Goal: Answer question/provide support

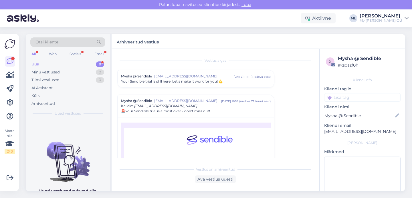
scroll to position [40, 0]
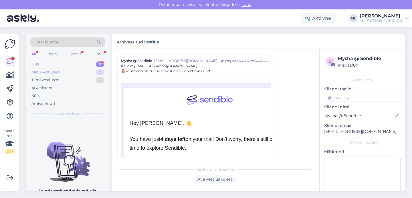
click at [80, 68] on div "Minu vestlused 0" at bounding box center [67, 72] width 75 height 8
click at [78, 65] on div "Uus 4" at bounding box center [67, 64] width 75 height 8
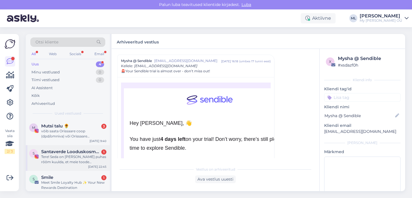
scroll to position [31, 0]
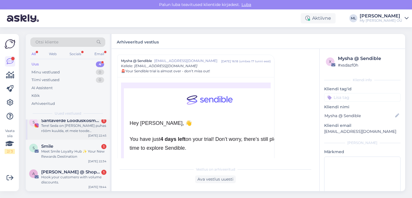
click at [64, 122] on span "Santaverde Looduskosmeetika" at bounding box center [71, 120] width 60 height 5
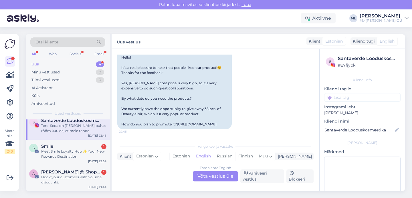
scroll to position [1363, 0]
click at [264, 177] on div "Arhiveeri vestlus" at bounding box center [262, 177] width 44 height 14
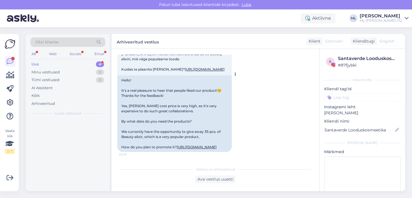
scroll to position [1344, 0]
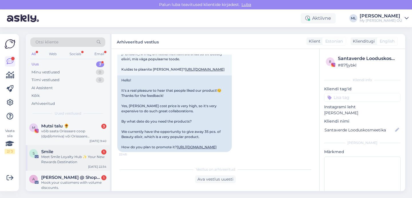
click at [71, 151] on div "Smile 1" at bounding box center [73, 151] width 65 height 5
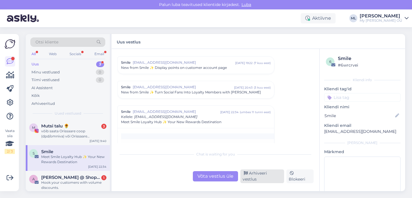
click at [274, 175] on div "Arhiveeri vestlus" at bounding box center [262, 177] width 44 height 14
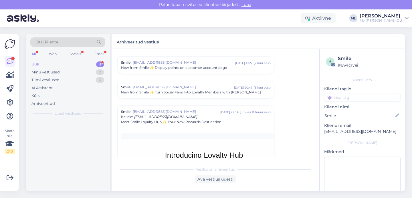
scroll to position [237, 0]
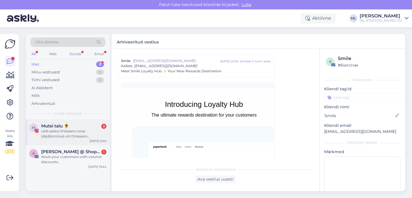
click at [56, 136] on div "võib saata Orissaare coop (dpd/omniva) või Orissaare bussijaam( Itella) kuidas …" at bounding box center [73, 134] width 65 height 10
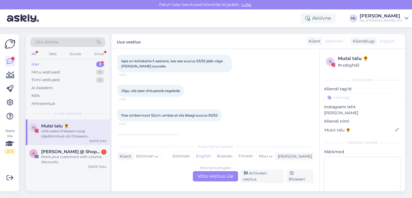
scroll to position [287, 0]
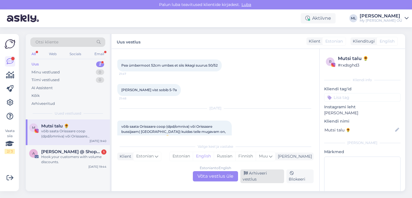
click at [255, 176] on div "Arhiveeri vestlus" at bounding box center [262, 177] width 44 height 14
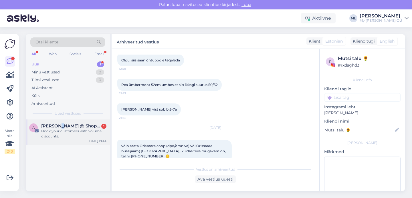
click at [58, 128] on span "Alisa @ Shop Circle" at bounding box center [71, 126] width 60 height 5
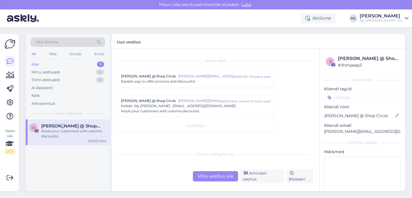
scroll to position [0, 0]
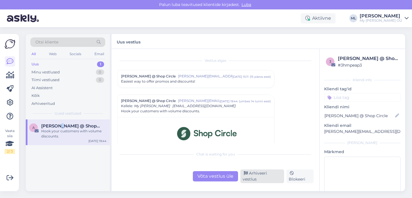
click at [265, 179] on div "Arhiveeri vestlus" at bounding box center [262, 177] width 44 height 14
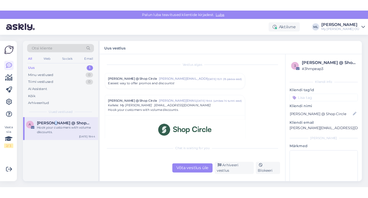
scroll to position [40, 0]
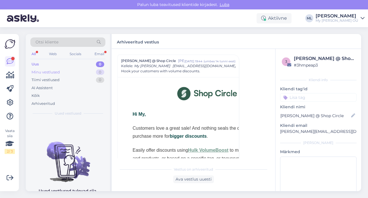
click at [78, 69] on div "Minu vestlused 0" at bounding box center [67, 72] width 75 height 8
click at [76, 64] on div "Uus 1" at bounding box center [67, 64] width 75 height 8
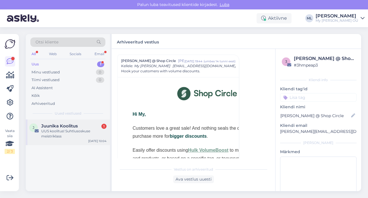
click at [76, 135] on div "UUS koolitus! Suhtlusoskuse meistriklass" at bounding box center [73, 134] width 65 height 10
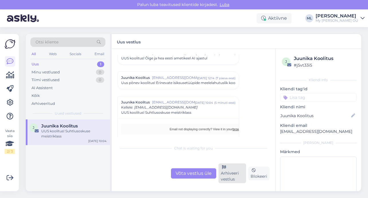
click at [233, 177] on div "Arhiveeri vestlus" at bounding box center [232, 174] width 28 height 20
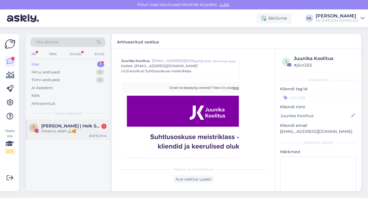
click at [40, 127] on div "T Teele | Helk Stuudio 1 Ootame, aitäh! 🙏🥰" at bounding box center [67, 129] width 77 height 10
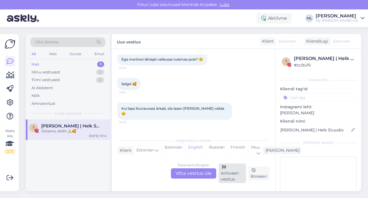
click at [232, 175] on div "Arhiveeri vestlus" at bounding box center [232, 174] width 28 height 20
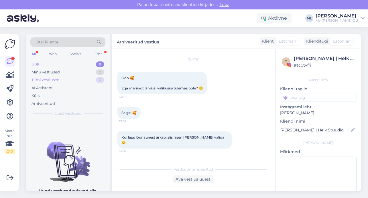
click at [58, 80] on div "Tiimi vestlused" at bounding box center [45, 80] width 28 height 6
click at [59, 73] on div "Minu vestlused" at bounding box center [45, 73] width 28 height 6
click at [57, 64] on div "Uus 1" at bounding box center [67, 64] width 75 height 8
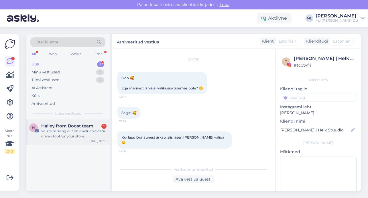
click at [61, 130] on div "You're missing out on a valuable data-driven tool for your store." at bounding box center [73, 134] width 65 height 10
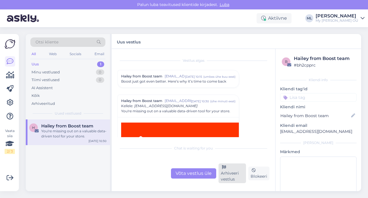
click at [230, 169] on div "Arhiveeri vestlus" at bounding box center [232, 174] width 28 height 20
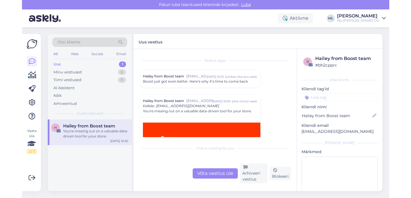
scroll to position [40, 0]
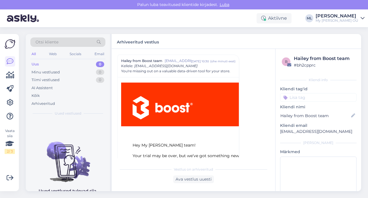
click at [337, 29] on div "Otsi kliente All Web Socials Email Uus 0 Minu vestlused 0 Tiimi vestlused 0 AI …" at bounding box center [194, 112] width 345 height 171
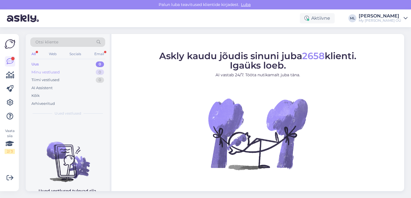
click at [34, 70] on div "Minu vestlused" at bounding box center [45, 73] width 28 height 6
click at [39, 59] on div "All Web Socials Email" at bounding box center [67, 54] width 75 height 9
click at [36, 64] on div "Uus" at bounding box center [34, 65] width 7 height 6
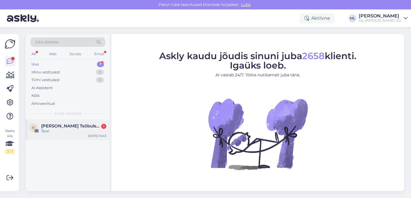
click at [50, 129] on div "Tere!" at bounding box center [73, 131] width 65 height 5
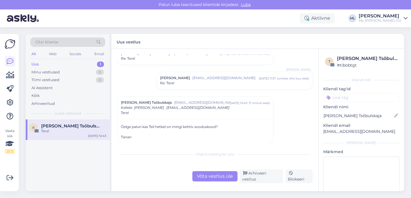
scroll to position [85, 0]
click at [206, 176] on div "Võta vestlus üle" at bounding box center [215, 176] width 45 height 10
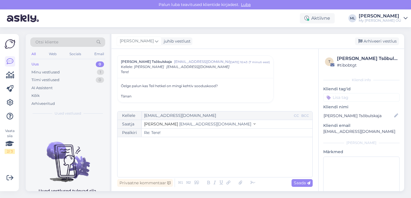
click at [185, 120] on div "Saatja Stella [EMAIL_ADDRESS][DOMAIN_NAME]" at bounding box center [215, 124] width 195 height 9
click at [186, 122] on button "Stella [EMAIL_ADDRESS][DOMAIN_NAME]" at bounding box center [200, 124] width 112 height 6
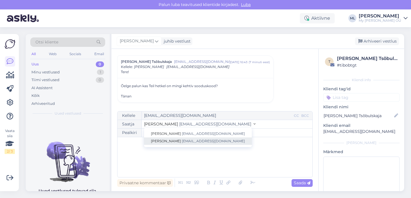
click at [182, 140] on span "[EMAIL_ADDRESS][DOMAIN_NAME]" at bounding box center [213, 141] width 63 height 4
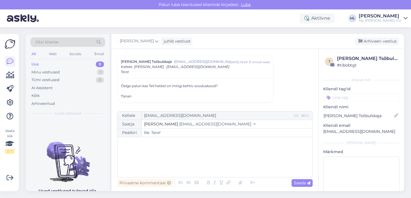
click at [163, 155] on div "﻿" at bounding box center [214, 157] width 189 height 34
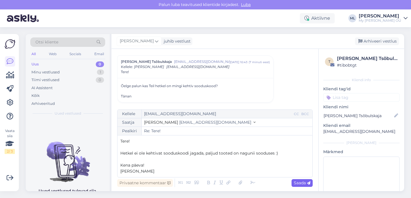
click at [304, 185] on span "Saada" at bounding box center [302, 183] width 17 height 5
type input "Re: Re: Tere!"
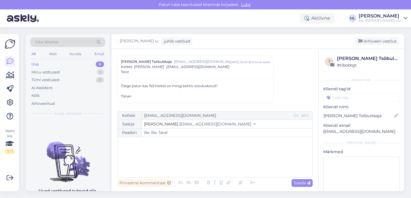
scroll to position [172, 0]
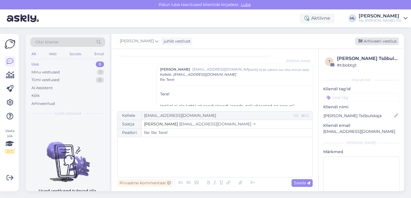
click at [375, 38] on div "Arhiveeri vestlus" at bounding box center [377, 41] width 44 height 8
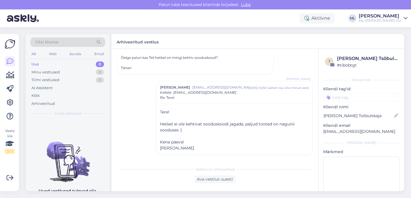
click at [50, 66] on div "Uus 0" at bounding box center [67, 64] width 75 height 8
click at [51, 69] on div "Minu vestlused 0" at bounding box center [67, 72] width 75 height 8
click at [40, 64] on div "Uus 0" at bounding box center [67, 64] width 75 height 8
click at [68, 64] on div "Uus 0" at bounding box center [67, 64] width 75 height 8
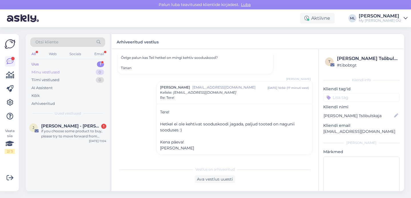
click at [63, 68] on div "Minu vestlused 0" at bounding box center [67, 72] width 75 height 8
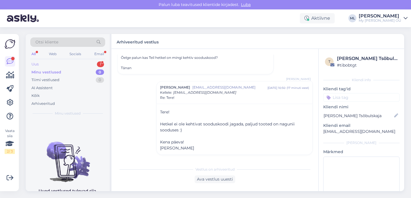
click at [59, 62] on div "Uus 1" at bounding box center [67, 64] width 75 height 8
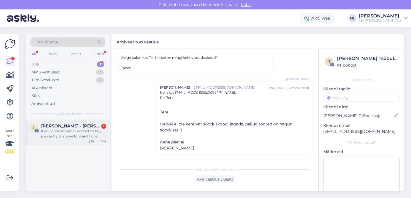
click at [65, 137] on div "if you choose some product to buy, please try to move forward from shopping cart" at bounding box center [73, 134] width 65 height 10
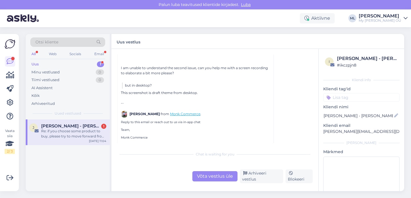
scroll to position [307, 0]
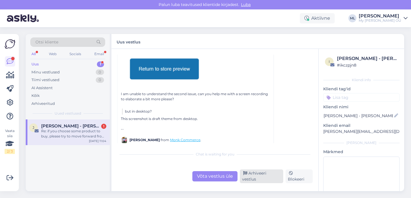
click at [258, 177] on div "Arhiveeri vestlus" at bounding box center [261, 177] width 43 height 14
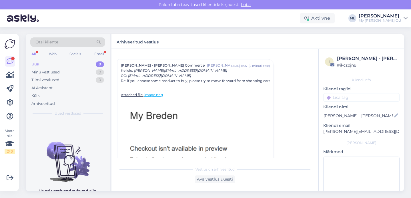
scroll to position [390, 0]
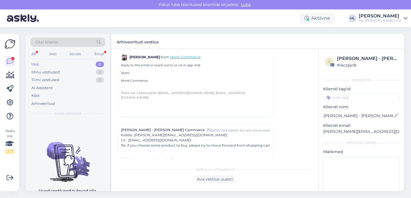
click at [67, 67] on div "Uus 0" at bounding box center [67, 64] width 75 height 8
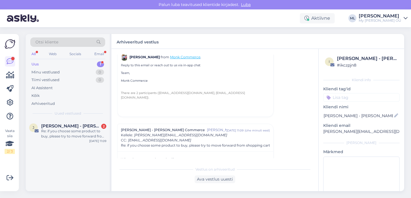
click at [68, 65] on div "Uus 1" at bounding box center [67, 64] width 75 height 8
click at [74, 130] on div "Re: if you choose some product to buy, please try to move forward from shopping…" at bounding box center [73, 134] width 65 height 10
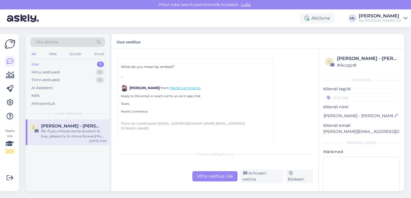
scroll to position [0, 0]
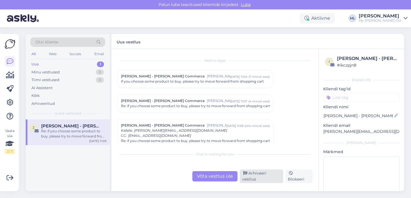
click at [261, 177] on div "Arhiveeri vestlus" at bounding box center [261, 177] width 43 height 14
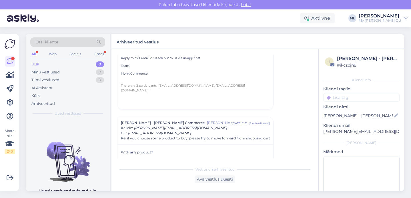
scroll to position [245, 0]
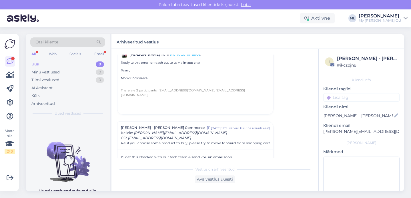
click at [82, 67] on div "Uus 0" at bounding box center [67, 64] width 75 height 8
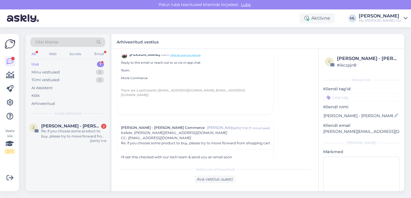
drag, startPoint x: 78, startPoint y: 72, endPoint x: 78, endPoint y: 67, distance: 4.3
click at [78, 72] on div "Minu vestlused 0" at bounding box center [67, 72] width 75 height 8
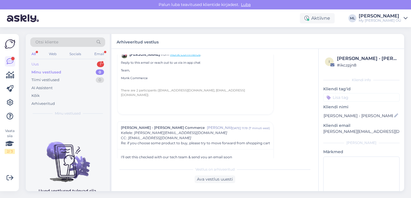
click at [78, 61] on div "Uus 1" at bounding box center [67, 64] width 75 height 8
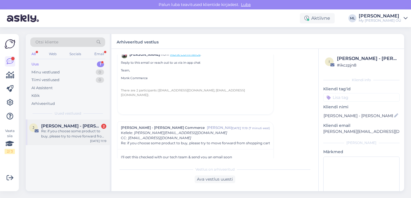
click at [73, 131] on div "Re: if you choose some product to buy, please try to move forward from shopping…" at bounding box center [73, 134] width 65 height 10
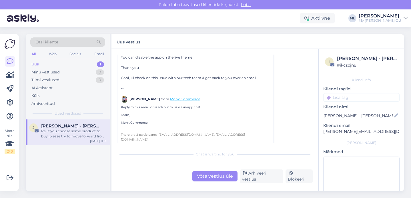
scroll to position [168, 0]
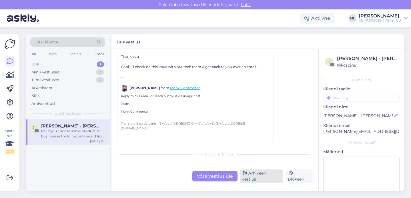
click at [259, 180] on div "Arhiveeri vestlus" at bounding box center [261, 177] width 43 height 14
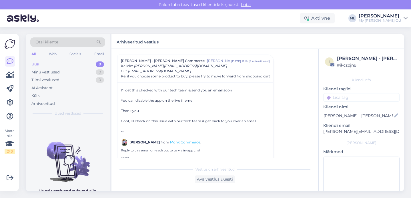
scroll to position [206, 0]
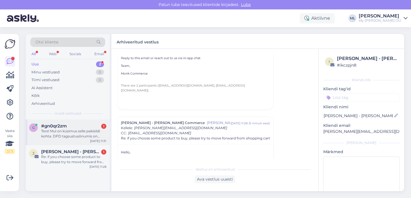
click at [67, 129] on div "Tere! Mul on küsimus selle pakisildi kohta. DPD tagsustusõnumis on kirjas ,,[PE…" at bounding box center [73, 134] width 65 height 10
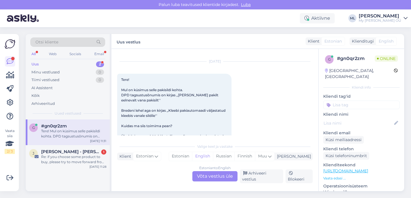
scroll to position [608, 0]
click at [207, 175] on div "Estonian to English Võta vestlus üle" at bounding box center [215, 176] width 45 height 10
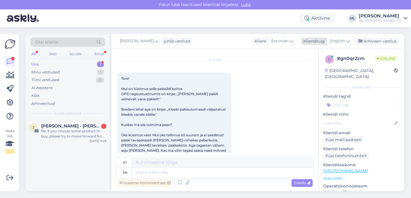
click at [339, 43] on span "English" at bounding box center [338, 41] width 15 height 6
type input "est"
drag, startPoint x: 310, startPoint y: 68, endPoint x: 307, endPoint y: 71, distance: 4.3
click at [310, 68] on link "Estonian" at bounding box center [327, 66] width 63 height 9
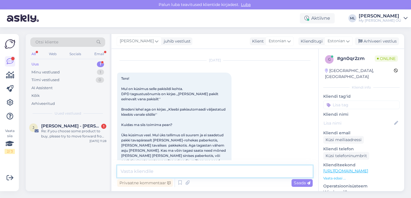
click at [140, 173] on textarea at bounding box center [215, 172] width 196 height 12
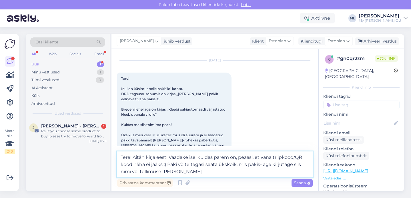
click at [239, 165] on textarea "Tere! Aitäh kirja eest! Vaadake ise, kuidas parem on, peaasi, et vana triipkood…" at bounding box center [215, 165] width 196 height 26
click at [260, 165] on textarea "Tere! Aitäh kirja eest! Vaadake ise, kuidas parem on, peaasi, et vana triipkood…" at bounding box center [215, 165] width 196 height 26
click at [219, 171] on textarea "Tere! Aitäh kirja eest! Vaadake ise, kuidas parem on, peaasi, et vana triipkood…" at bounding box center [215, 165] width 196 height 26
click at [168, 163] on textarea "Tere! Aitäh kirja eest! Vaadake ise, kuidas parem on, peaasi, et vana triipkood…" at bounding box center [215, 165] width 196 height 26
drag, startPoint x: 278, startPoint y: 165, endPoint x: 280, endPoint y: 169, distance: 4.1
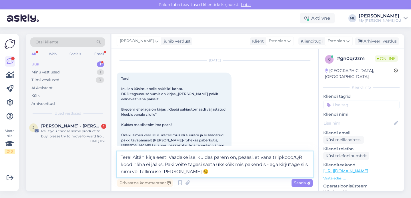
click at [278, 165] on textarea "Tere! Aitäh kirja eest! Vaadake ise, kuidas parem on, peaasi, et vana triipkood…" at bounding box center [215, 165] width 196 height 26
click at [212, 171] on textarea "Tere! Aitäh kirja eest! Vaadake ise, kuidas parem on, peaasi, et vana triipkood…" at bounding box center [215, 165] width 196 height 26
type textarea "Tere! Aitäh kirja eest! Vaadake ise, kuidas parem on, peaasi, et vana triipkood…"
click at [298, 182] on span "Saada" at bounding box center [302, 183] width 17 height 5
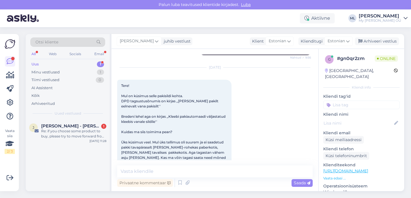
scroll to position [600, 0]
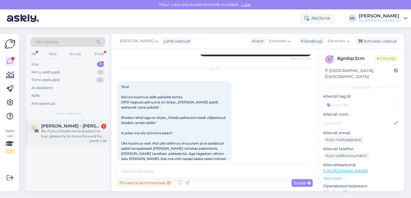
click at [67, 127] on span "[PERSON_NAME] - [PERSON_NAME] Commerce" at bounding box center [71, 126] width 60 height 5
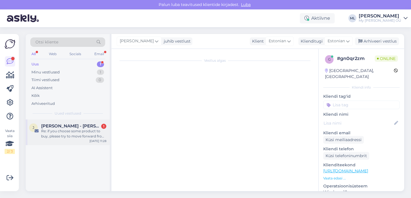
scroll to position [93, 0]
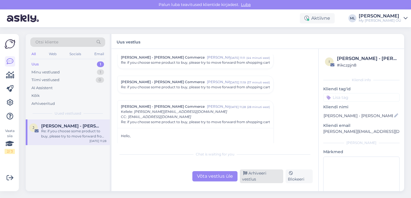
click at [275, 176] on div "Arhiveeri vestlus" at bounding box center [261, 177] width 43 height 14
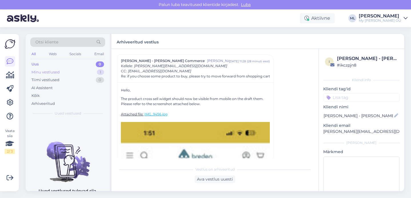
click at [41, 71] on div "Minu vestlused" at bounding box center [45, 73] width 28 height 6
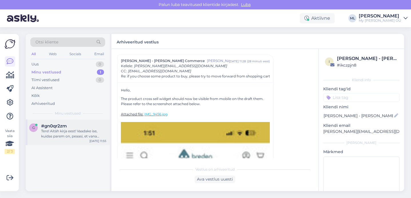
click at [70, 132] on div "Tere! Aitäh kirja eest! Vaadake ise, kuidas parem on, peaasi, et vana triipkood…" at bounding box center [73, 134] width 65 height 10
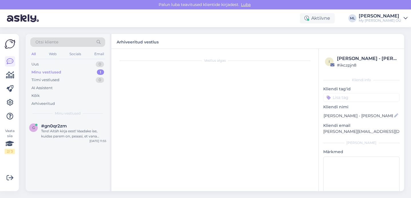
scroll to position [743, 0]
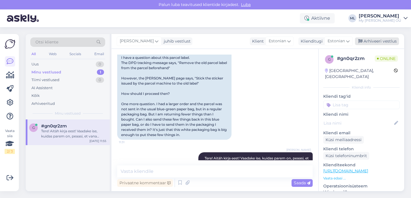
click at [371, 37] on div "[PERSON_NAME] juhib vestlust Klient [DEMOGRAPHIC_DATA] Klienditugi [DEMOGRAPHIC…" at bounding box center [258, 41] width 293 height 15
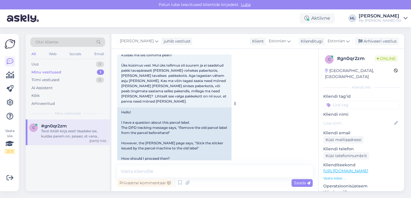
scroll to position [714, 0]
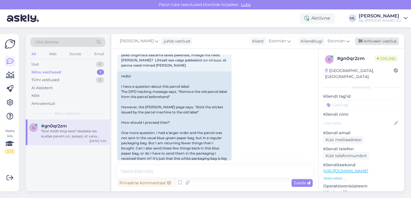
click at [371, 41] on div "Arhiveeri vestlus" at bounding box center [377, 41] width 44 height 8
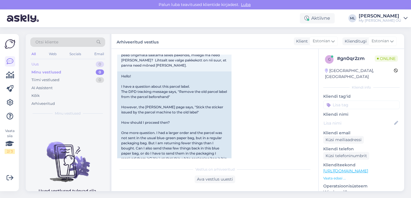
click at [41, 64] on div "Uus 0" at bounding box center [67, 64] width 75 height 8
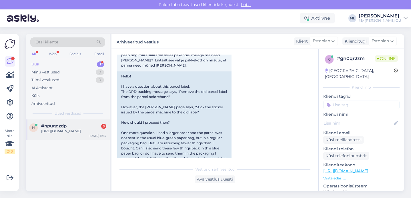
click at [65, 124] on span "#npugqzdp" at bounding box center [53, 126] width 25 height 5
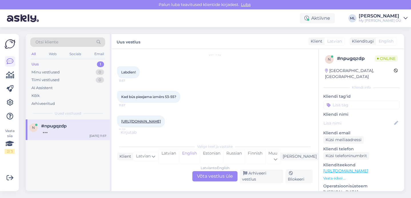
scroll to position [629, 0]
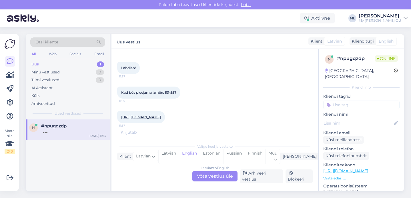
click at [226, 180] on div "Latvian to English Võta vestlus üle" at bounding box center [215, 176] width 45 height 10
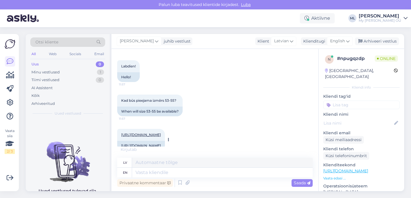
click at [155, 137] on link "[URL][DOMAIN_NAME]" at bounding box center [141, 135] width 40 height 4
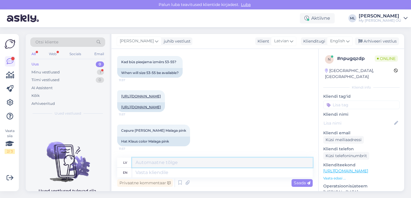
click at [145, 163] on textarea at bounding box center [222, 163] width 181 height 10
click at [154, 175] on textarea at bounding box center [222, 173] width 181 height 10
click at [339, 42] on span "English" at bounding box center [338, 41] width 15 height 6
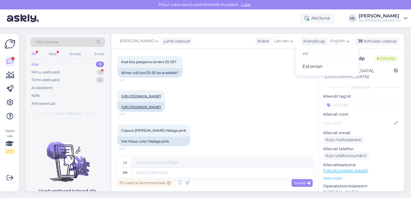
type input "est"
click at [308, 67] on link "Estonian" at bounding box center [327, 66] width 63 height 9
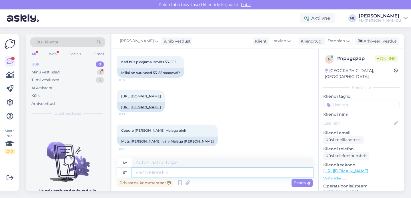
click at [170, 172] on textarea at bounding box center [222, 173] width 181 height 10
type textarea "Tere!"
type textarea "Sveiki!"
type textarea "Tere! Uus"
type textarea "Sveiki! Jauns"
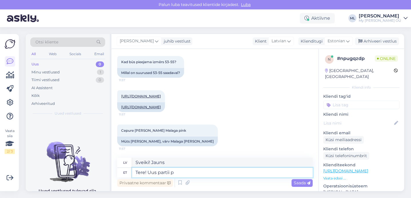
type textarea "Tere! Uus partii pe"
type textarea "Sveiki! [PERSON_NAME] partija"
type textarea "Tere! Uus partii peaks"
type textarea "Sveiki! Jaunajai partijai vajadzētu"
type textarea "Tere! Uus partii peaks valmima"
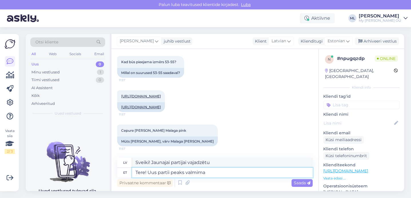
type textarea "Sveiki! Jaunai partijai vajadzētu būt gatavai."
type textarea "Tere! Uus partii peaks valmima homseks"
type textarea "Sveiki! Jaunajai partijai vajadzētu būt gatavai līdz rītdienai."
type textarea "Tere! Uus partii peaks valmima homseks :)"
type textarea "Sveiki! Jaunajai partijai vajadzētu būt gatavai līdz rītdienai :)"
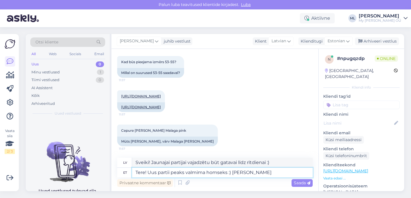
type textarea "Tere! Uus partii peaks valmima homseks :) Kui e"
type textarea "Sveiki! Jaunajai partijai vajadzētu būt gatavai līdz rītdienai :) Ja"
type textarea "Tere! Uus partii peaks valmima homseks :) Kui ei o"
type textarea "Sveiki! Jaunajai partijai vajadzētu būt gatavai līdz rītdienai :) Ja nē"
type textarea "Tere! Uus partii peaks valmima homseks :) Kui ei ole homme ko"
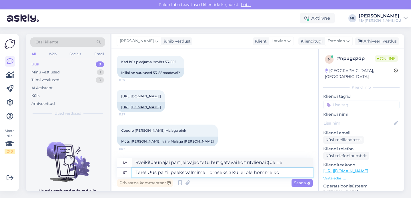
type textarea "Sveiki! Jaunajai partijai vajadzētu būt gatavai līdz rītdienai :) Ja ne rīt, ta…"
type textarea "Tere! Uus partii peaks valmima homseks :) Kui ei"
type textarea "Sveiki! Jaunajai partijai vajadzētu būt gatavai līdz rītdienai :) Ja nē"
type textarea "Tere! Uus partii peaks valmima homseks :) [PERSON_NAME]"
type textarea "Sveiki! Jaunajai partijai vajadzētu būt gatavai līdz rītdienai :) Ja"
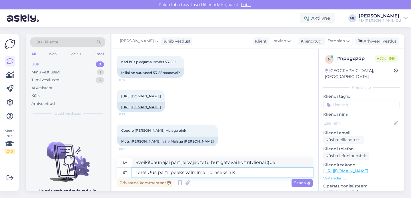
type textarea "Tere! Uus partii peaks valmima homseks :)"
type textarea "Sveiki! Jaunajai partijai vajadzētu būt gatavai līdz rītdienai :)"
click at [228, 172] on textarea "Tere! Uus partii peaks valmima homseks :)" at bounding box center [222, 173] width 181 height 10
type textarea "Tere! Uus partii peaks valmima homseks loodeta :)"
type textarea "Sveiki! Cerams, ka jaunajai partijai vajadzētu būt gatavai līdz rītdienai :)"
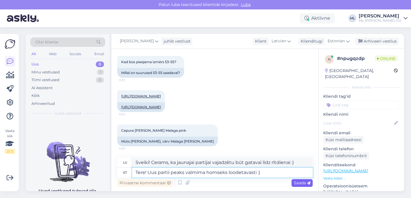
type textarea "Tere! Uus partii peaks valmima homseks loodetavasti :)"
click at [302, 182] on span "Saada" at bounding box center [302, 183] width 17 height 5
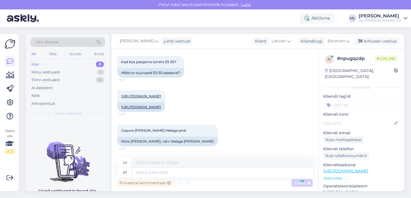
scroll to position [712, 0]
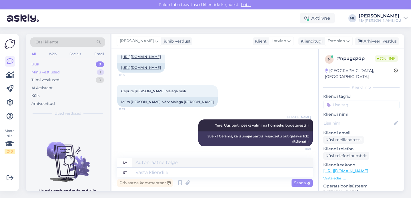
click at [70, 68] on div "Minu vestlused 1" at bounding box center [67, 72] width 75 height 8
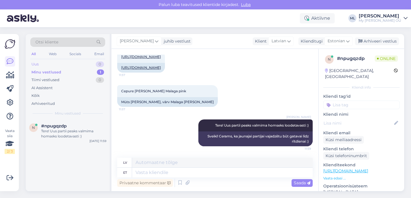
click at [95, 61] on div "Uus 0" at bounding box center [67, 64] width 75 height 8
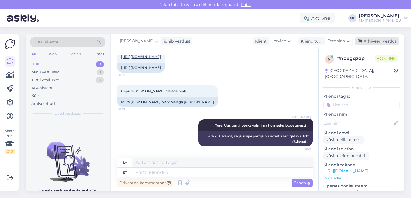
drag, startPoint x: 375, startPoint y: 42, endPoint x: 350, endPoint y: 43, distance: 25.2
click at [375, 42] on div "Arhiveeri vestlus" at bounding box center [377, 41] width 44 height 8
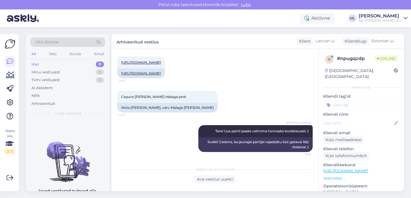
drag, startPoint x: 2, startPoint y: 68, endPoint x: 3, endPoint y: 72, distance: 3.5
click at [2, 68] on div "Vaata siia 2 / 3 Võimalused Veendu, et Askly loob sulle väärtust. Sulge Ühenda …" at bounding box center [9, 112] width 19 height 157
click at [5, 78] on link at bounding box center [10, 75] width 10 height 10
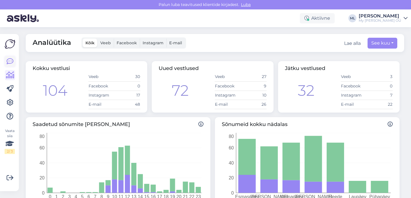
click at [11, 61] on icon at bounding box center [10, 61] width 7 height 7
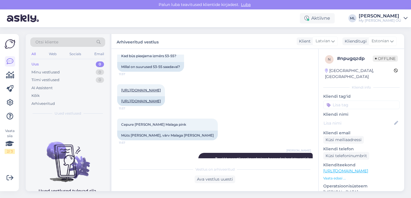
scroll to position [706, 0]
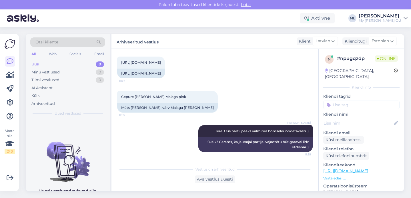
click at [35, 66] on div "Uus" at bounding box center [34, 65] width 7 height 6
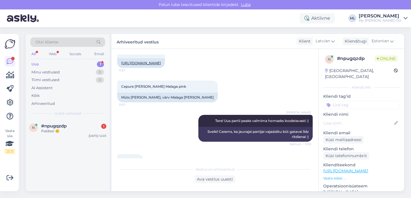
scroll to position [731, 0]
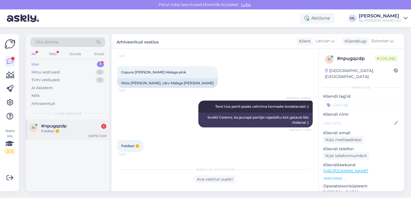
click at [74, 129] on div "Paldies! 🙂" at bounding box center [73, 131] width 65 height 5
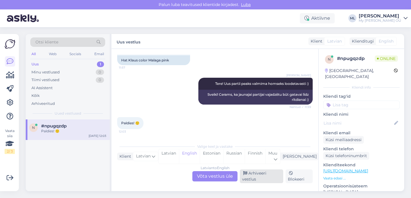
click at [253, 180] on div "Arhiveeri vestlus" at bounding box center [261, 177] width 43 height 14
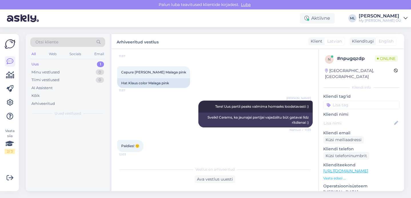
scroll to position [736, 0]
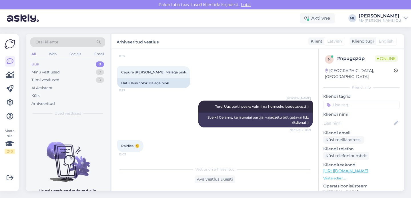
click at [37, 67] on div "Uus 0" at bounding box center [67, 64] width 75 height 8
click at [36, 65] on div "Uus" at bounding box center [34, 65] width 7 height 6
click at [36, 64] on div "Uus" at bounding box center [34, 65] width 7 height 6
click at [55, 62] on div "Uus 0" at bounding box center [67, 64] width 75 height 8
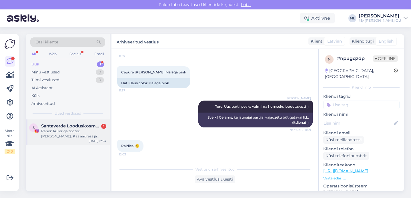
click at [71, 130] on div "Panen kulleriga tooted [PERSON_NAME]. Kas aadress ja kontakt kōik nii nagu eelm…" at bounding box center [73, 134] width 65 height 10
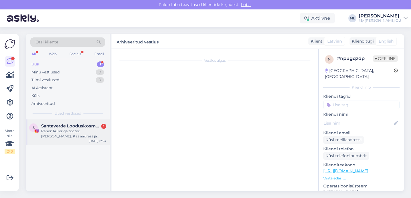
scroll to position [1420, 0]
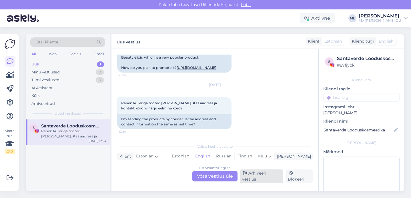
click at [261, 177] on div "Arhiveeri vestlus" at bounding box center [261, 177] width 43 height 14
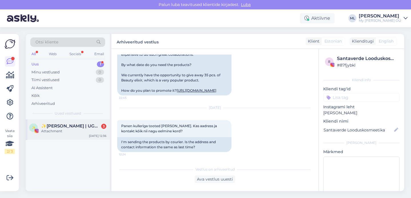
click at [57, 136] on div "✨ ✨[PERSON_NAME] | UGC✨ 3 Attachment [DATE] 12:36" at bounding box center [68, 130] width 84 height 21
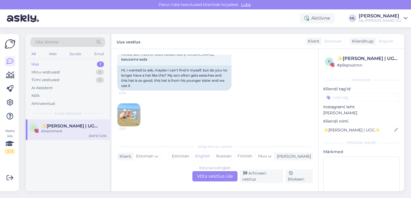
scroll to position [567, 0]
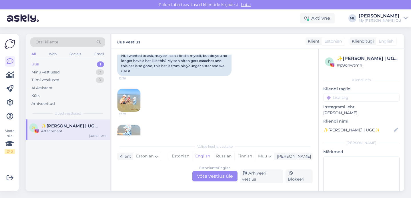
click at [131, 125] on img at bounding box center [129, 136] width 23 height 23
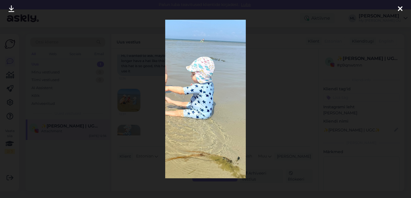
drag, startPoint x: 389, startPoint y: 58, endPoint x: 391, endPoint y: 23, distance: 34.7
click at [388, 58] on div at bounding box center [205, 99] width 411 height 198
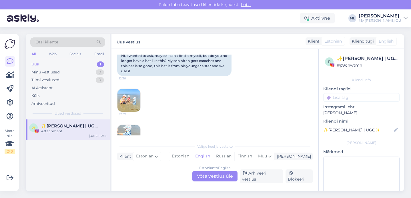
click at [243, 13] on div "Aktiivne [PERSON_NAME] My [PERSON_NAME] OÜ" at bounding box center [205, 18] width 411 height 18
drag, startPoint x: 227, startPoint y: 176, endPoint x: 241, endPoint y: 166, distance: 16.8
click at [227, 176] on div "Estonian to English Võta vestlus üle" at bounding box center [215, 176] width 45 height 10
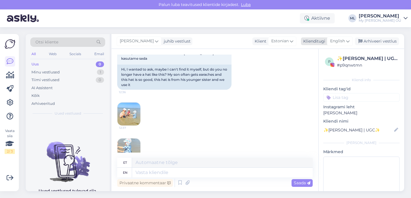
click at [337, 41] on span "English" at bounding box center [338, 41] width 15 height 6
type input "est"
click at [315, 64] on link "Estonian" at bounding box center [327, 66] width 63 height 9
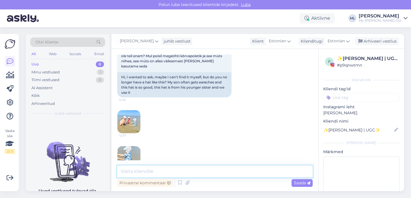
click at [134, 169] on textarea at bounding box center [215, 172] width 196 height 12
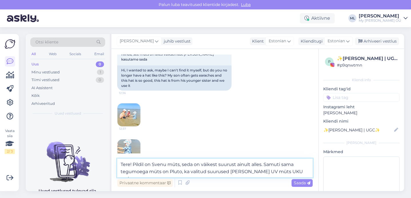
scroll to position [762, 0]
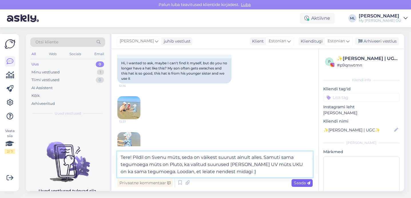
type textarea "Tere! Pildil on Svenu müts, seda on väikest suurust ainult alles. Samuti sama t…"
click at [306, 182] on span "Saada" at bounding box center [302, 183] width 17 height 5
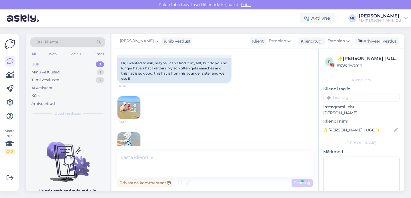
scroll to position [788, 0]
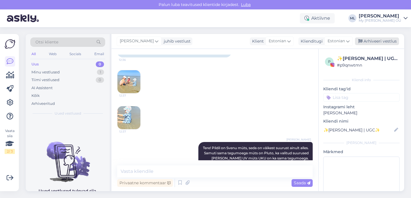
click at [391, 42] on div "Arhiveeri vestlus" at bounding box center [377, 41] width 44 height 8
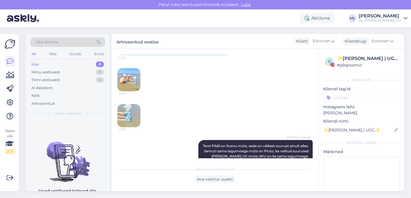
drag, startPoint x: 58, startPoint y: 65, endPoint x: 123, endPoint y: 149, distance: 105.7
click at [58, 65] on div "Uus 0" at bounding box center [67, 64] width 75 height 8
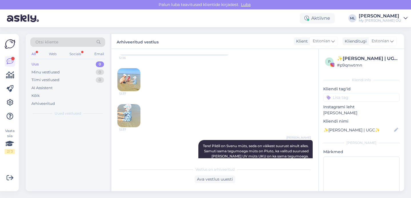
scroll to position [826, 0]
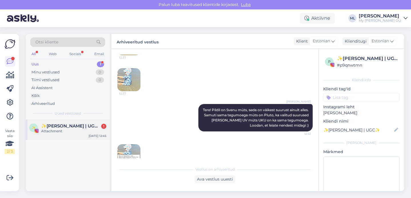
click at [76, 132] on div "Attachment" at bounding box center [73, 131] width 65 height 5
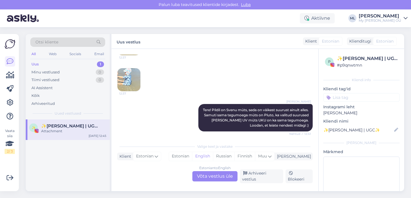
scroll to position [845, 0]
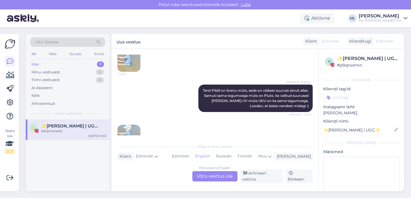
click at [130, 127] on img at bounding box center [129, 136] width 23 height 23
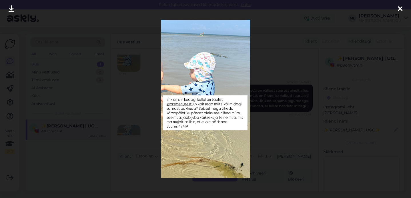
click at [401, 7] on icon at bounding box center [400, 8] width 5 height 7
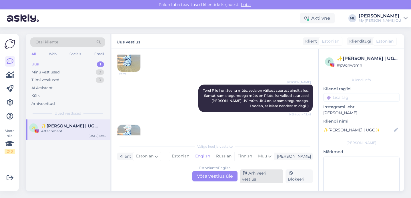
click at [261, 179] on div "Arhiveeri vestlus" at bounding box center [261, 177] width 43 height 14
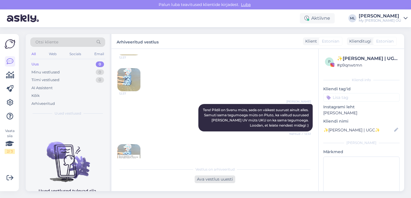
click at [218, 178] on div "Ava vestlus uuesti" at bounding box center [215, 180] width 41 height 8
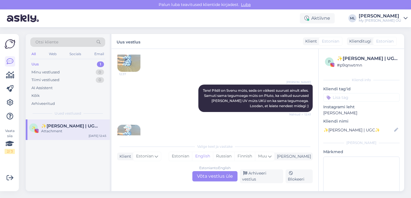
click at [225, 178] on div "Estonian to English Võta vestlus üle" at bounding box center [215, 176] width 45 height 10
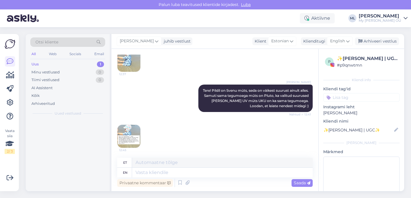
scroll to position [832, 0]
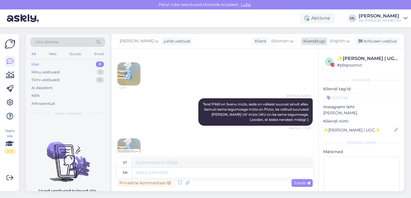
click at [351, 39] on div "English" at bounding box center [340, 41] width 26 height 9
click at [320, 66] on link "Estonian" at bounding box center [327, 66] width 63 height 9
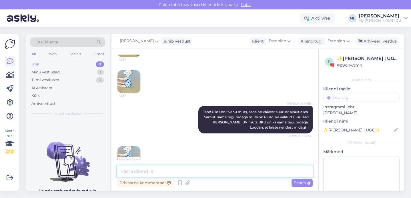
click at [173, 171] on textarea at bounding box center [215, 172] width 196 height 12
type textarea "UV mütsi sellist on 47/49 suurust kollasega ja sinisega :)"
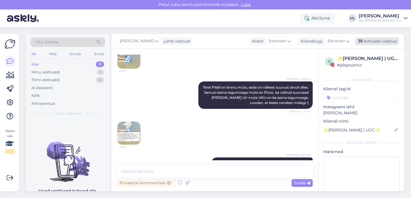
click at [372, 39] on div "Arhiveeri vestlus" at bounding box center [377, 41] width 44 height 8
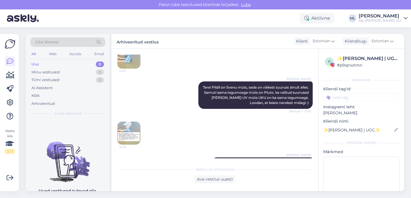
click at [35, 65] on div "Uus" at bounding box center [34, 65] width 7 height 6
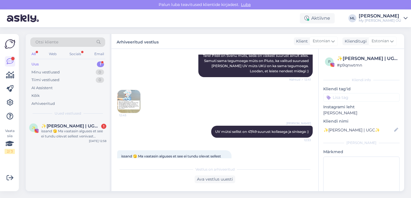
scroll to position [920, 0]
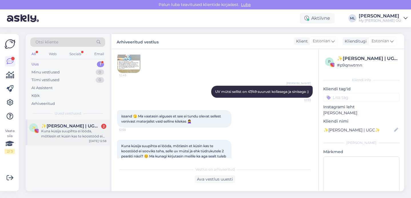
click at [74, 126] on div "✨[PERSON_NAME] | UGC✨ 2" at bounding box center [73, 126] width 65 height 5
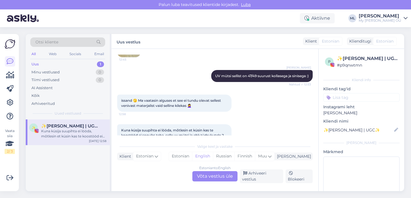
scroll to position [940, 0]
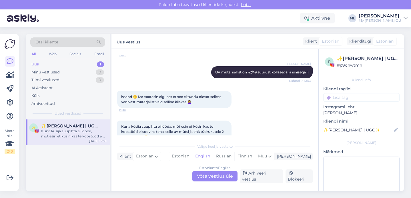
click at [213, 177] on div "Estonian to English Võta vestlus üle" at bounding box center [215, 176] width 45 height 10
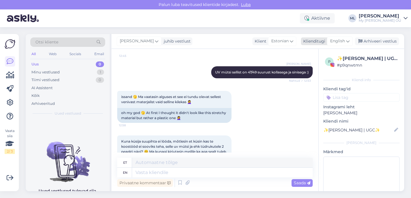
click at [349, 42] on icon at bounding box center [348, 41] width 3 height 6
click at [316, 67] on link "Estonian" at bounding box center [327, 66] width 63 height 9
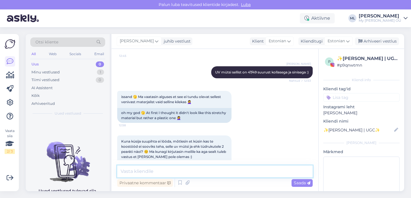
drag, startPoint x: 170, startPoint y: 173, endPoint x: 165, endPoint y: 174, distance: 4.7
click at [169, 173] on textarea at bounding box center [215, 172] width 196 height 12
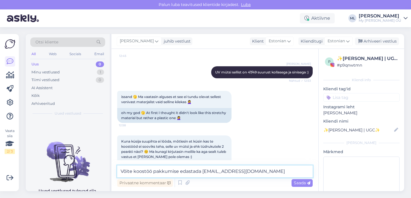
click at [264, 169] on textarea "Võite koostöö pakkumise edastada [EMAIL_ADDRESS][DOMAIN_NAME]" at bounding box center [215, 172] width 196 height 12
click at [259, 169] on textarea "Võite koostöö pakkumise edastada [EMAIL_ADDRESS][DOMAIN_NAME]" at bounding box center [215, 172] width 196 height 12
click at [261, 170] on textarea "Võite koostöö pakkumise edastada [EMAIL_ADDRESS][DOMAIN_NAME]" at bounding box center [215, 172] width 196 height 12
click at [261, 171] on textarea "Võite koostöö pakkumise edastada [EMAIL_ADDRESS][DOMAIN_NAME]" at bounding box center [215, 172] width 196 height 12
click at [240, 171] on textarea "Võite koostöö pakkumise edastada info@mybreden.☺️" at bounding box center [215, 172] width 196 height 12
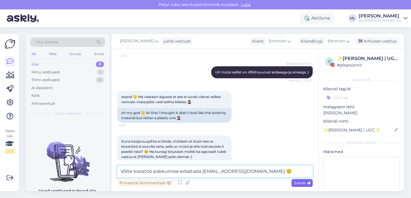
type textarea "Võite koostöö pakkumise edastada [EMAIL_ADDRESS][DOMAIN_NAME] ☺️"
click at [302, 181] on span "Saada" at bounding box center [302, 183] width 17 height 5
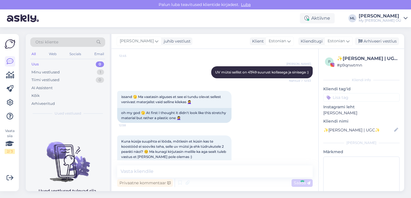
scroll to position [988, 0]
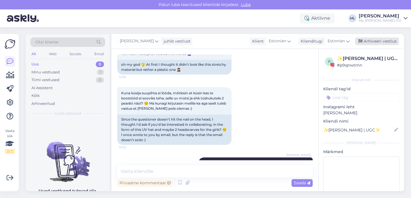
click at [365, 42] on div "Arhiveeri vestlus" at bounding box center [377, 41] width 44 height 8
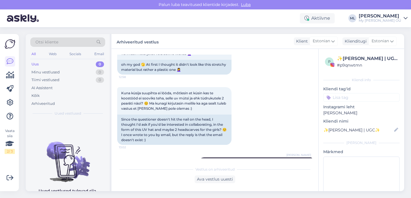
drag, startPoint x: 63, startPoint y: 60, endPoint x: 64, endPoint y: 64, distance: 4.4
click at [64, 64] on div "Otsi kliente All Web Socials Email Uus 0 Minu vestlused 0 Tiimi vestlused 0 AI …" at bounding box center [68, 77] width 84 height 86
click at [64, 64] on div "Uus 0" at bounding box center [67, 64] width 75 height 8
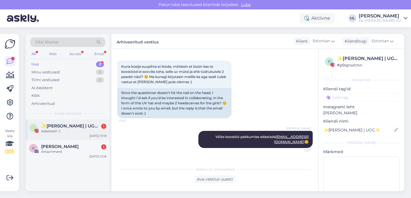
click at [67, 120] on div "✨ ✨[PERSON_NAME] | UGC✨ 1 edastasin :) [DATE] 13:18" at bounding box center [68, 130] width 84 height 21
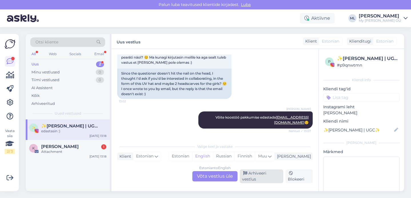
click at [254, 176] on div "Arhiveeri vestlus" at bounding box center [261, 177] width 43 height 14
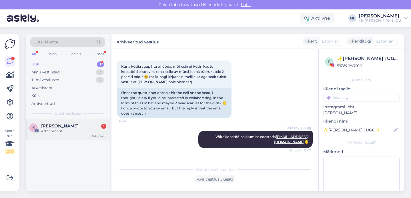
click at [84, 130] on div "Attachment" at bounding box center [73, 131] width 65 height 5
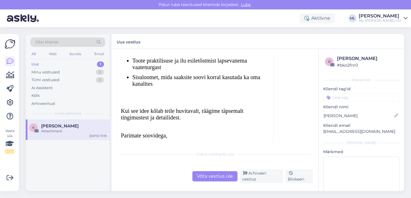
scroll to position [290, 0]
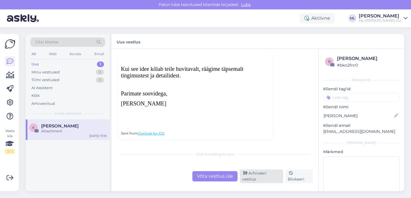
click at [262, 176] on div "Arhiveeri vestlus" at bounding box center [261, 177] width 43 height 14
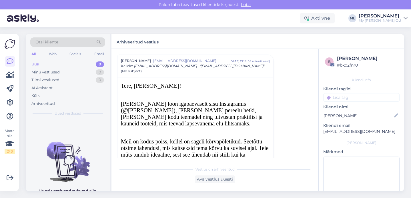
click at [62, 63] on div "Uus 0" at bounding box center [67, 64] width 75 height 8
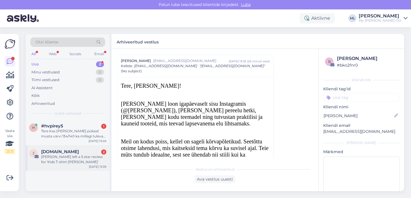
click at [73, 149] on div "J [DOMAIN_NAME] 2 [PERSON_NAME] left a 5 star review for 'Kids T-shirt [PERSON_…" at bounding box center [68, 158] width 84 height 26
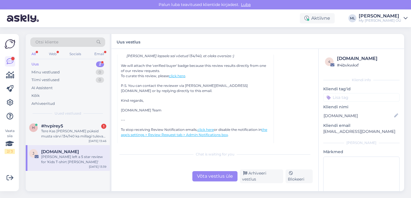
scroll to position [2514, 0]
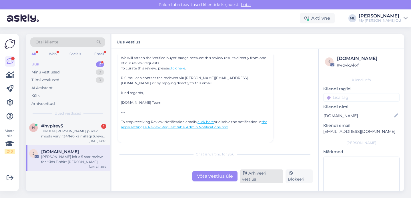
click at [252, 175] on div "Arhiveeri vestlus" at bounding box center [261, 177] width 43 height 14
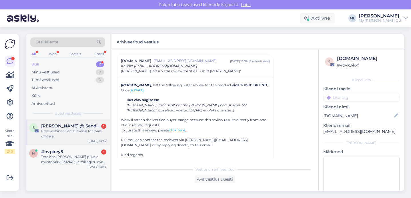
click at [67, 132] on div "Free webinar: Social media for loan officers" at bounding box center [73, 134] width 65 height 10
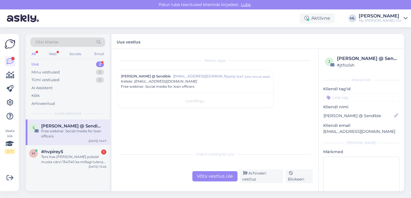
scroll to position [0, 0]
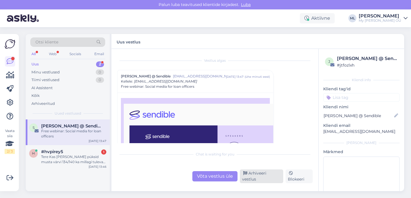
click at [256, 179] on div "Arhiveeri vestlus" at bounding box center [261, 177] width 43 height 14
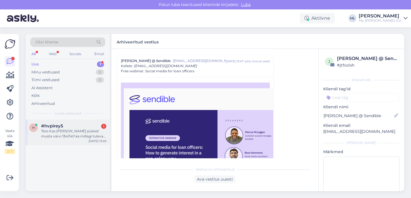
click at [78, 125] on div "#hvpirey5 1" at bounding box center [73, 126] width 65 height 5
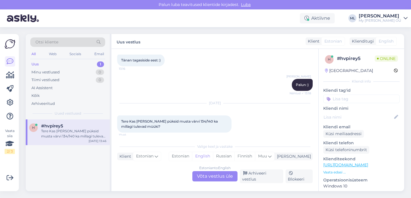
drag, startPoint x: 225, startPoint y: 180, endPoint x: 233, endPoint y: 178, distance: 7.3
click at [225, 180] on div "Estonian to English Võta vestlus üle" at bounding box center [215, 176] width 45 height 10
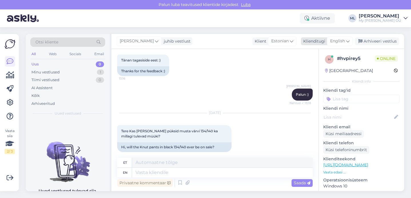
click at [336, 38] on div "English" at bounding box center [340, 41] width 26 height 9
type input "est"
click at [322, 69] on link "Estonian" at bounding box center [327, 66] width 63 height 9
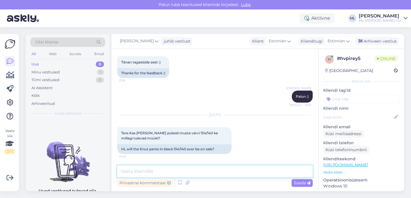
click at [196, 170] on textarea at bounding box center [215, 172] width 196 height 12
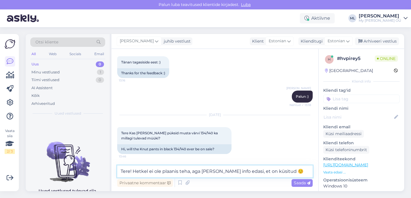
type textarea "Tere! Hetkel ei ole plaanis teha, aga [PERSON_NAME] info edasi, et on küsitud ☺️"
click at [296, 182] on span "Saada" at bounding box center [302, 183] width 17 height 5
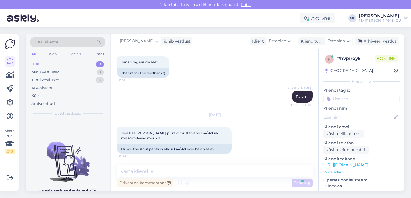
scroll to position [260, 0]
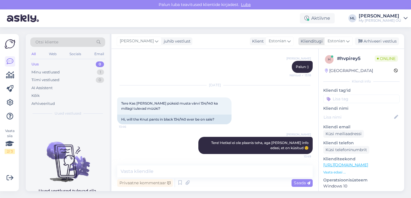
drag, startPoint x: 362, startPoint y: 41, endPoint x: 357, endPoint y: 42, distance: 5.2
click at [362, 41] on icon at bounding box center [361, 41] width 4 height 4
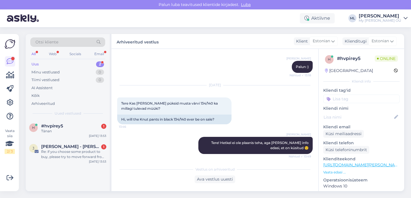
scroll to position [287, 0]
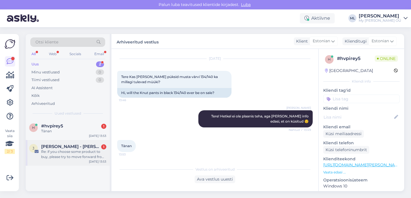
click at [64, 160] on div "J [PERSON_NAME] - [PERSON_NAME] Commerce 1 Re: if you choose some product to bu…" at bounding box center [68, 153] width 84 height 26
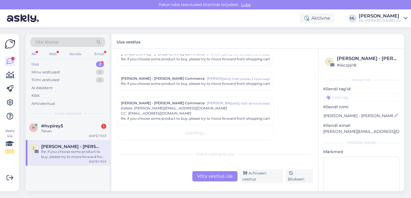
scroll to position [117, 0]
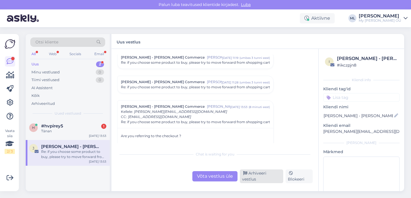
drag, startPoint x: 257, startPoint y: 178, endPoint x: 253, endPoint y: 179, distance: 3.5
click at [256, 178] on div "Arhiveeri vestlus" at bounding box center [261, 177] width 43 height 14
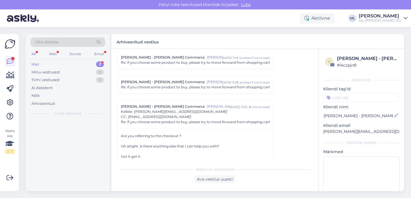
scroll to position [163, 0]
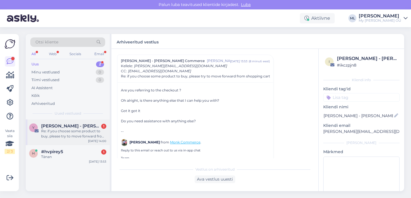
click at [82, 131] on div "Re: if you choose some product to buy, please try to move forward from shopping…" at bounding box center [73, 134] width 65 height 10
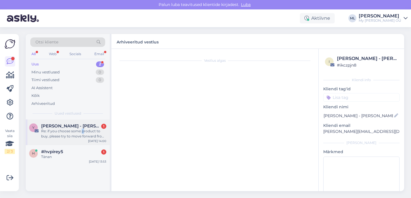
scroll to position [0, 0]
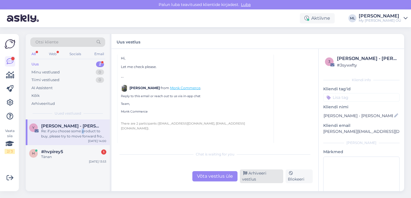
click at [260, 180] on div "Arhiveeri vestlus" at bounding box center [261, 177] width 43 height 14
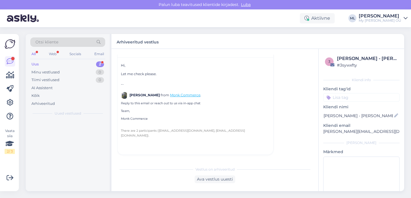
scroll to position [15, 0]
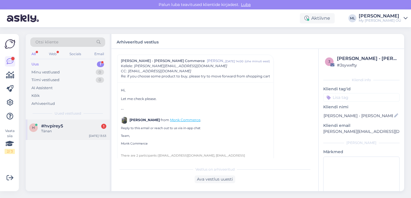
click at [67, 131] on div "Tänan" at bounding box center [73, 131] width 65 height 5
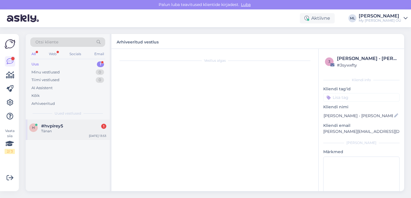
scroll to position [306, 0]
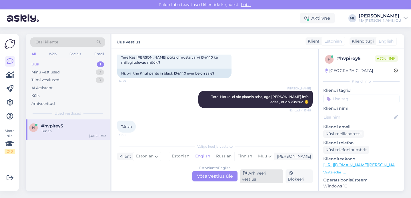
click at [268, 179] on div "Arhiveeri vestlus" at bounding box center [261, 177] width 43 height 14
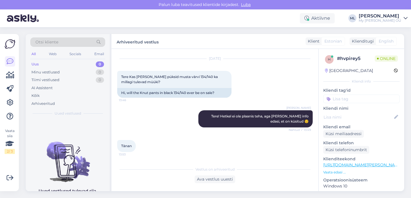
scroll to position [287, 0]
click at [69, 60] on div "Otsi kliente All Web Socials Email Uus 0 Minu vestlused 0 Tiimi vestlused 0 AI …" at bounding box center [68, 77] width 84 height 86
click at [72, 72] on div "Minu vestlused 0" at bounding box center [67, 72] width 75 height 8
click at [70, 64] on div "Uus 1" at bounding box center [67, 64] width 75 height 8
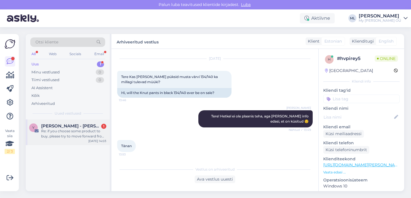
click at [56, 124] on span "[PERSON_NAME] - [PERSON_NAME] Commerce" at bounding box center [71, 126] width 60 height 5
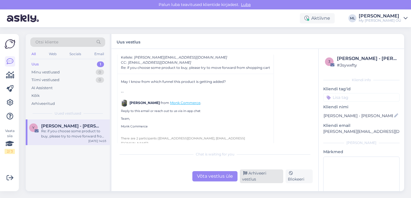
click at [255, 179] on div "Arhiveeri vestlus" at bounding box center [261, 177] width 43 height 14
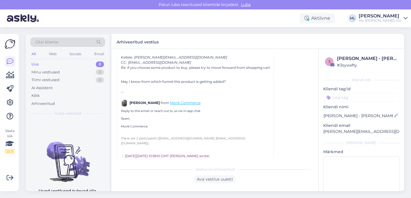
scroll to position [40, 0]
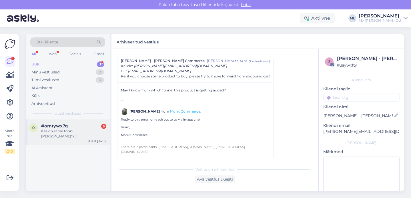
click at [46, 130] on div "Kas on sama tooni [PERSON_NAME]*? :)" at bounding box center [73, 134] width 65 height 10
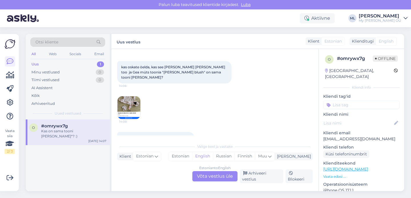
scroll to position [79, 0]
click at [136, 95] on img at bounding box center [129, 106] width 23 height 23
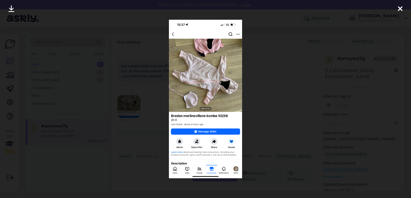
drag, startPoint x: 404, startPoint y: 8, endPoint x: 399, endPoint y: 11, distance: 5.9
click at [404, 9] on div at bounding box center [400, 9] width 11 height 18
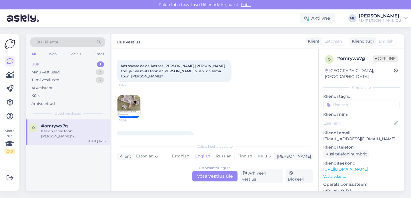
click at [222, 179] on div "Estonian to English Võta vestlus üle" at bounding box center [215, 176] width 45 height 10
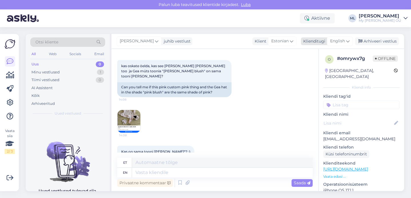
click at [348, 45] on div "English" at bounding box center [340, 41] width 26 height 9
type input "est"
drag, startPoint x: 327, startPoint y: 63, endPoint x: 171, endPoint y: 128, distance: 169.7
click at [327, 63] on link "Estonian" at bounding box center [327, 66] width 63 height 9
click at [142, 172] on textarea at bounding box center [215, 172] width 196 height 12
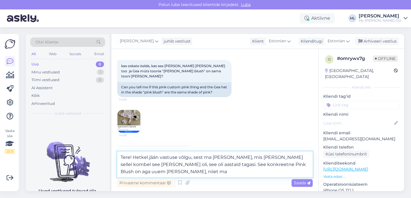
drag, startPoint x: 190, startPoint y: 165, endPoint x: 118, endPoint y: 163, distance: 71.6
click at [122, 162] on textarea "Tere! Hetkel jään vastuse võlgu, sest ma [PERSON_NAME], mis [PERSON_NAME] selle…" at bounding box center [215, 165] width 196 height 26
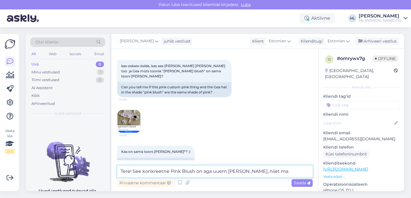
click at [211, 171] on textarea "Tere! See konkreetne Pink Blush on aga uuem [PERSON_NAME], niiet ma" at bounding box center [215, 172] width 196 height 12
click at [262, 173] on textarea "Tere! See konkreetne Pink Blush on uuem [PERSON_NAME], niiet ma" at bounding box center [215, 172] width 196 height 12
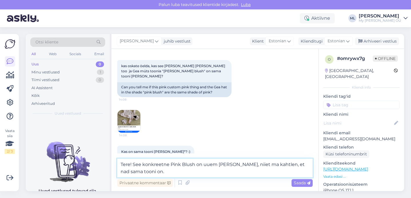
click at [171, 164] on textarea "Tere! See konkreetne Pink Blush on uuem [PERSON_NAME], niiet ma kahtlen, et nad…" at bounding box center [215, 168] width 196 height 19
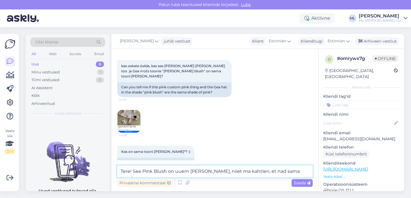
drag, startPoint x: 301, startPoint y: 171, endPoint x: 298, endPoint y: 169, distance: 3.5
click at [301, 171] on textarea "Tere! See Pink Blush on uuem [PERSON_NAME], niiet ma kahtlen, et nad sama tooni…" at bounding box center [215, 172] width 196 height 12
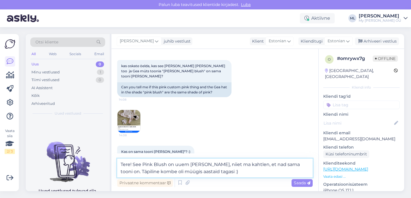
click at [304, 164] on textarea "Tere! See Pink Blush on uuem [PERSON_NAME], niiet ma kahtlen, et nad sama tooni…" at bounding box center [215, 168] width 196 height 19
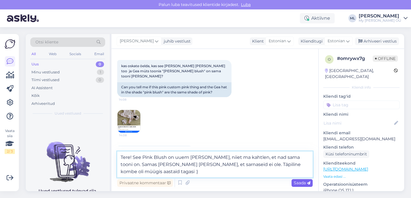
type textarea "Tere! See Pink Blush on uuem [PERSON_NAME], niiet ma kahtlen, et nad sama tooni…"
click at [303, 182] on span "Saada" at bounding box center [302, 183] width 17 height 5
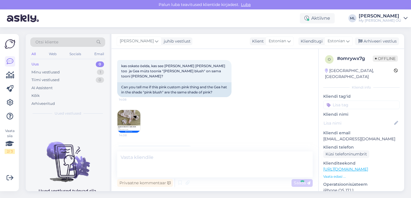
scroll to position [137, 0]
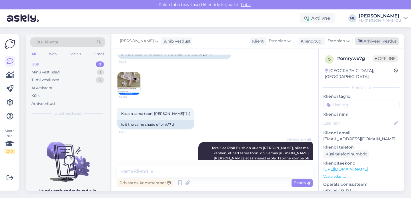
click at [375, 43] on div "Arhiveeri vestlus" at bounding box center [377, 41] width 44 height 8
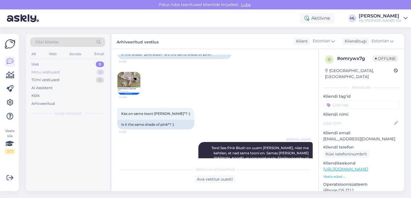
scroll to position [139, 0]
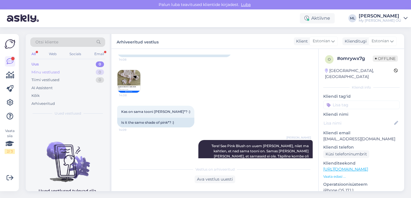
click at [69, 71] on div "Minu vestlused 0" at bounding box center [67, 72] width 75 height 8
click at [70, 65] on div "Uus 1" at bounding box center [67, 64] width 75 height 8
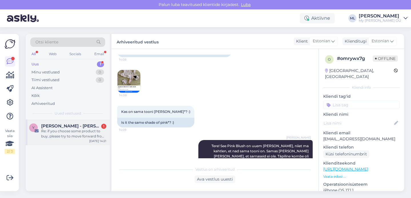
click at [44, 126] on span "[PERSON_NAME] - [PERSON_NAME] Commerce" at bounding box center [71, 126] width 60 height 5
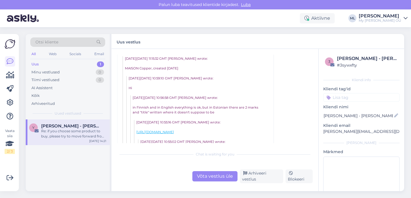
scroll to position [230, 0]
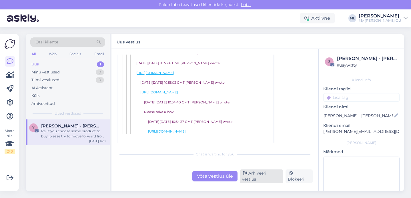
click at [279, 180] on div "Arhiveeri vestlus" at bounding box center [261, 177] width 43 height 14
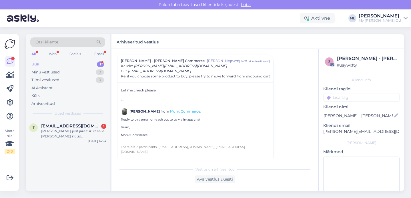
scroll to position [268, 0]
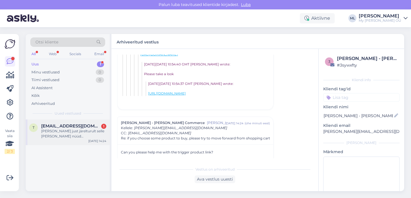
click at [52, 127] on span "[EMAIL_ADDRESS][DOMAIN_NAME]" at bounding box center [71, 126] width 60 height 5
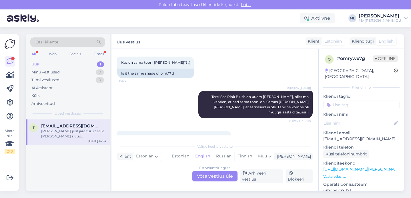
click at [206, 178] on div "Estonian to English Võta vestlus üle" at bounding box center [215, 176] width 45 height 10
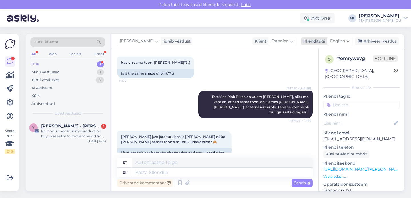
click at [335, 39] on span "English" at bounding box center [338, 41] width 15 height 6
type input "est"
drag, startPoint x: 324, startPoint y: 65, endPoint x: 238, endPoint y: 106, distance: 95.7
click at [324, 65] on link "Estonian" at bounding box center [327, 66] width 63 height 9
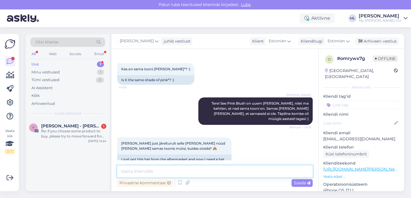
click at [144, 172] on textarea at bounding box center [215, 172] width 196 height 12
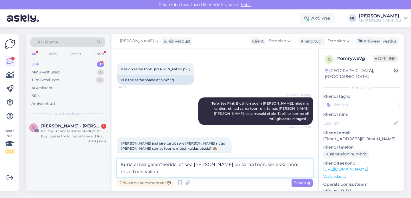
scroll to position [188, 0]
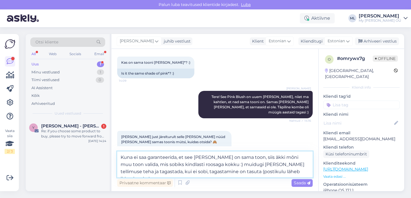
click at [222, 172] on textarea "Kuna ei saa garanteerida, et see [PERSON_NAME] on sama toon, siis äkki mõni muu…" at bounding box center [215, 165] width 196 height 26
click at [294, 175] on textarea "Kuna ei saa garanteerida, et see [PERSON_NAME] on sama toon, siis äkki mõni muu…" at bounding box center [215, 165] width 196 height 26
click at [219, 163] on textarea "Kuna ei saa garanteerida, et see [PERSON_NAME] on sama toon, siis äkki mõni muu…" at bounding box center [215, 165] width 196 height 26
click at [292, 171] on textarea "Kuna ei saa garanteerida, et see [PERSON_NAME] on sama toon, siis äkki mõni muu…" at bounding box center [215, 165] width 196 height 26
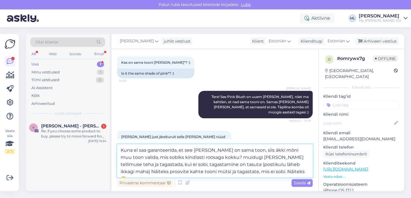
click at [225, 157] on textarea "Kuna ei saa garanteerida, et see [PERSON_NAME] on sama toon, siis äkki mõni muu…" at bounding box center [215, 161] width 196 height 33
click at [222, 165] on textarea "Kuna ei saa garanteerida, et see [PERSON_NAME] on sama toon, siis äkki mõni muu…" at bounding box center [215, 161] width 196 height 33
click at [296, 166] on textarea "Kuna ei saa garanteerida, et see [PERSON_NAME] on sama toon, siis äkki mõni muu…" at bounding box center [215, 161] width 196 height 33
type textarea "Kuna ei saa garanteerida, et see [PERSON_NAME] on sama toon, siis äkki mõni muu…"
click at [305, 184] on span "Saada" at bounding box center [302, 183] width 17 height 5
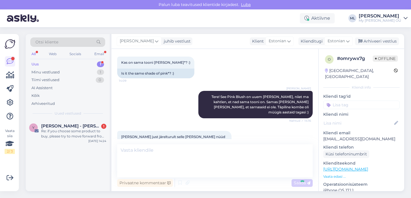
scroll to position [232, 0]
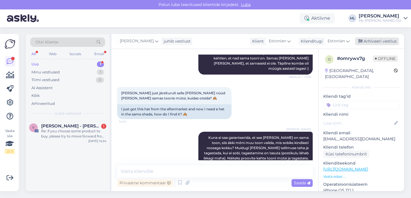
click at [368, 41] on div "Arhiveeri vestlus" at bounding box center [377, 41] width 44 height 8
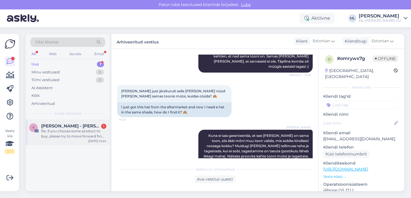
click at [66, 128] on span "[PERSON_NAME] - [PERSON_NAME] Commerce" at bounding box center [71, 126] width 60 height 5
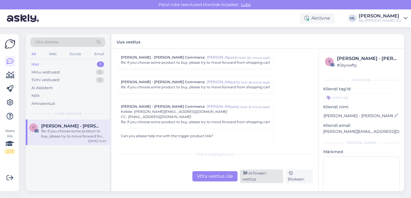
click at [268, 179] on div "Arhiveeri vestlus" at bounding box center [261, 177] width 43 height 14
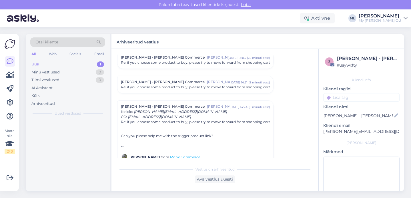
scroll to position [89, 0]
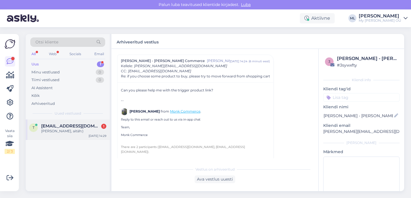
drag, startPoint x: 75, startPoint y: 134, endPoint x: 80, endPoint y: 137, distance: 5.6
click at [75, 134] on div "t [EMAIL_ADDRESS][DOMAIN_NAME] 1 [PERSON_NAME], aitäh:) [DATE] 14:29" at bounding box center [68, 130] width 84 height 21
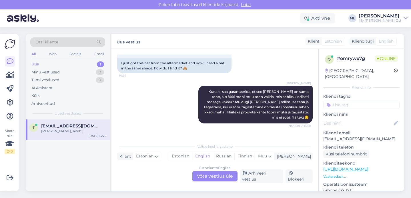
drag, startPoint x: 286, startPoint y: 133, endPoint x: 317, endPoint y: 132, distance: 31.2
click at [286, 133] on div "[PERSON_NAME], aitäh:) 14:29" at bounding box center [215, 142] width 196 height 25
click at [266, 180] on div "Arhiveeri vestlus" at bounding box center [261, 177] width 43 height 14
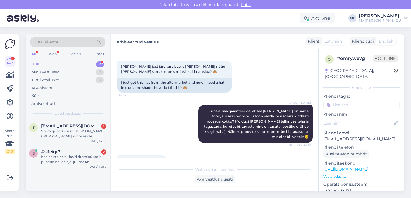
scroll to position [293, 0]
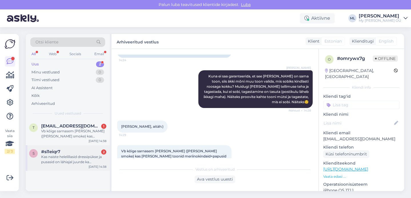
click at [77, 157] on div "Kas naiste helelillasid dressipükse ja pusasid on lähiajal juurde ka lisandumas?" at bounding box center [73, 160] width 65 height 10
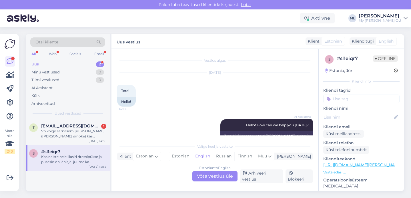
scroll to position [388, 0]
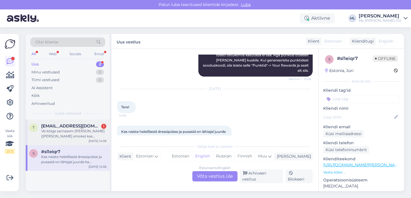
click at [67, 134] on div "Vb kõige sarnasem [PERSON_NAME] ([PERSON_NAME] smoke) kas [PERSON_NAME] toonid …" at bounding box center [73, 134] width 65 height 10
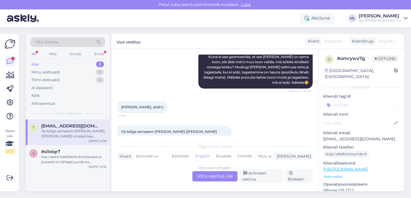
click at [209, 178] on div "Estonian to English Võta vestlus üle" at bounding box center [215, 176] width 45 height 10
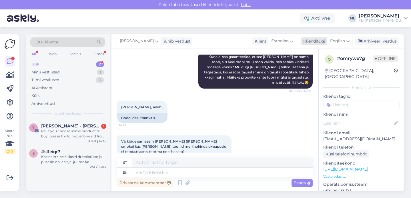
click at [343, 41] on span "English" at bounding box center [338, 41] width 15 height 6
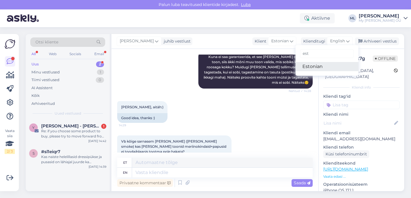
type input "est"
click at [310, 66] on link "Estonian" at bounding box center [327, 66] width 63 height 9
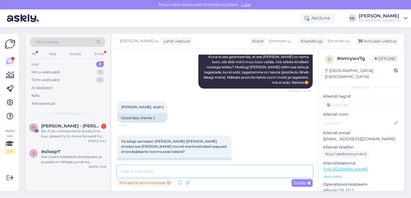
click at [182, 174] on textarea at bounding box center [215, 172] width 196 height 12
type textarea "T"
click at [187, 172] on textarea at bounding box center [215, 172] width 196 height 12
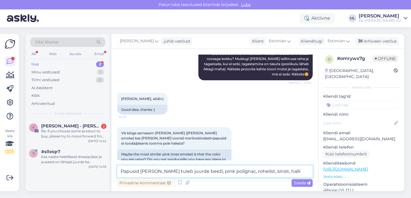
scroll to position [320, 0]
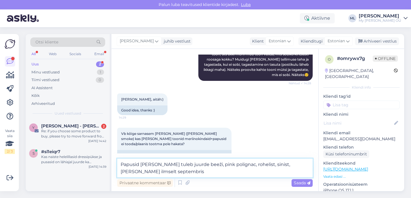
type textarea "Papusid [PERSON_NAME] tuleb juurde beeži, pink polignac, rohelist, sinist, [PER…"
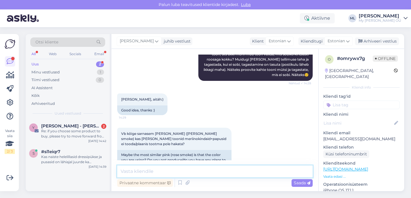
scroll to position [351, 0]
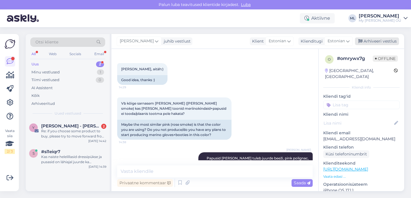
click at [375, 43] on div "Arhiveeri vestlus" at bounding box center [377, 41] width 44 height 8
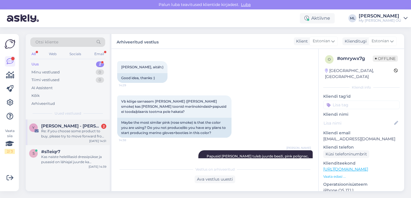
click at [80, 132] on div "Re: if you choose some product to buy, please try to move forward from shopping…" at bounding box center [73, 134] width 65 height 10
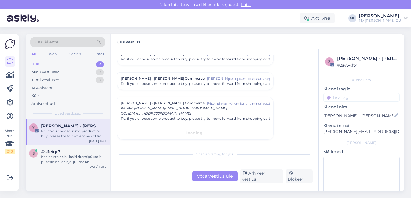
scroll to position [93, 0]
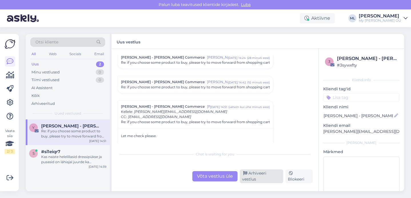
drag, startPoint x: 254, startPoint y: 180, endPoint x: 247, endPoint y: 178, distance: 6.6
click at [254, 180] on div "Arhiveeri vestlus" at bounding box center [261, 177] width 43 height 14
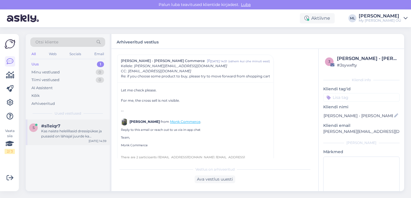
click at [66, 130] on div "Kas naiste helelillasid dressipükse ja pusasid on lähiajal juurde ka lisandumas?" at bounding box center [73, 134] width 65 height 10
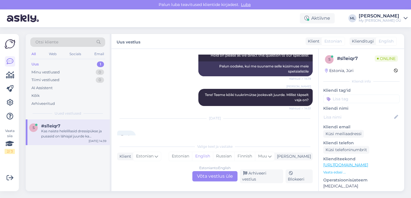
scroll to position [388, 0]
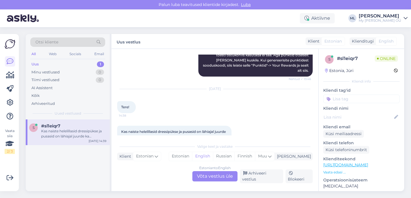
click at [225, 180] on div "Estonian to English Võta vestlus üle" at bounding box center [215, 176] width 45 height 10
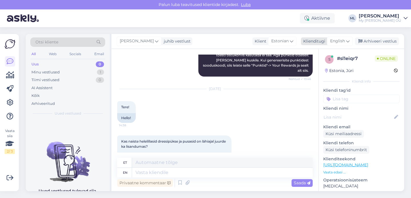
click at [345, 41] on span "English" at bounding box center [338, 41] width 15 height 6
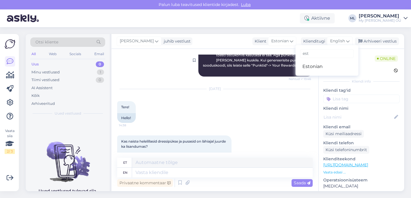
type input "est"
click at [305, 68] on link "Estonian" at bounding box center [327, 66] width 63 height 9
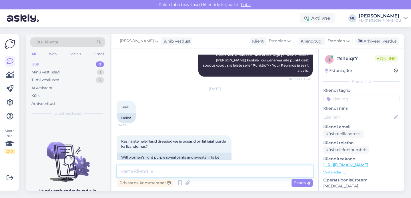
click at [176, 173] on textarea at bounding box center [215, 172] width 196 height 12
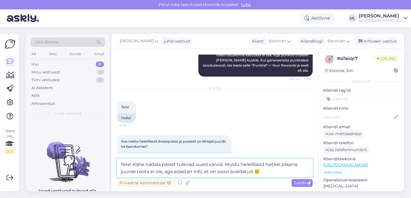
click at [224, 165] on textarea "Tere! Kahe nädala pärast tulevad uued värvid. Muidu helelillasid hetkel plaanis…" at bounding box center [215, 168] width 196 height 19
click at [223, 165] on textarea "Tere! Kahe nädala pärast tulevad uued värvid. Muidu helelillasid hetkel plaanis…" at bounding box center [215, 168] width 196 height 19
type textarea "Tere! Kahe nädala pärast tulevad uued värvid valikusse. Muidu helelillasid hetk…"
click at [300, 181] on span "Saada" at bounding box center [302, 183] width 17 height 5
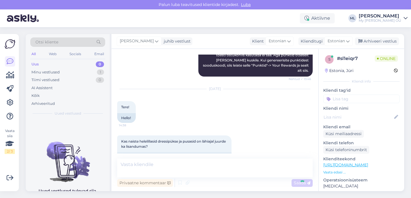
scroll to position [426, 0]
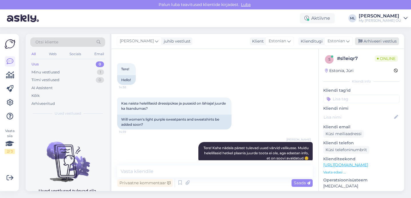
click at [380, 43] on div "Arhiveeri vestlus" at bounding box center [377, 41] width 44 height 8
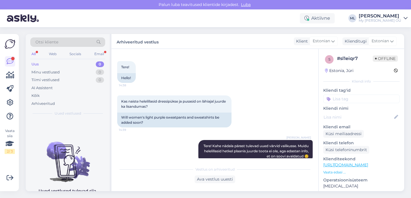
click at [42, 64] on div "Uus 0" at bounding box center [67, 64] width 75 height 8
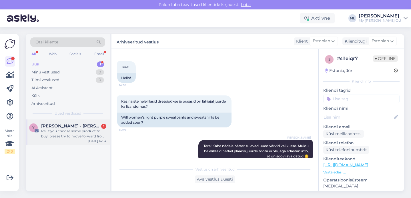
click at [56, 134] on div "Re: if you choose some product to buy, please try to move forward from shopping…" at bounding box center [73, 134] width 65 height 10
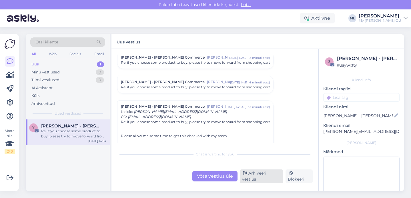
click at [264, 178] on div "Arhiveeri vestlus" at bounding box center [261, 177] width 43 height 14
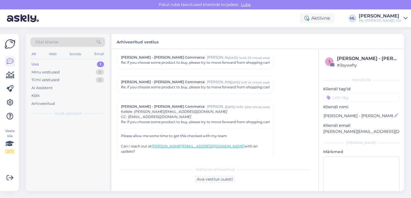
scroll to position [163, 0]
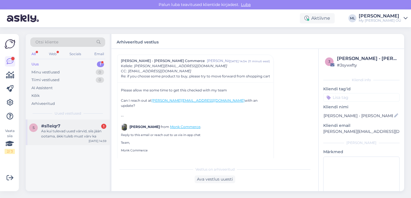
click at [54, 129] on div "Aa kui tulevad uued värvid, siis jään ootama, äkki tuleb must värv ka" at bounding box center [73, 134] width 65 height 10
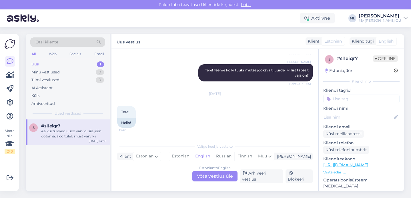
scroll to position [478, 0]
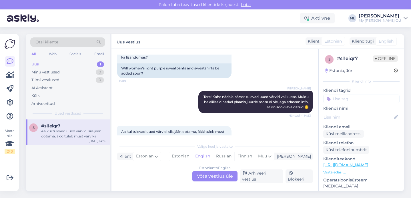
click at [218, 180] on div "Estonian to English Võta vestlus üle" at bounding box center [215, 176] width 45 height 10
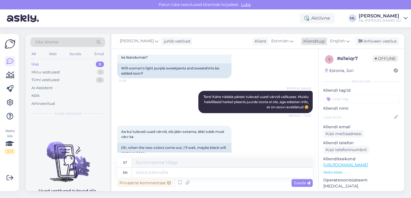
click at [338, 38] on div "English" at bounding box center [340, 41] width 26 height 9
type input "est"
click at [322, 65] on link "Estonian" at bounding box center [327, 66] width 63 height 9
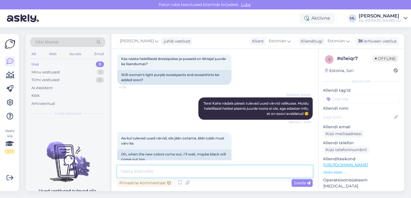
click at [171, 177] on textarea at bounding box center [215, 172] width 196 height 12
type textarea "Tuleb ☺️"
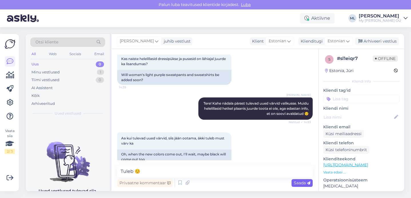
click at [302, 183] on span "Saada" at bounding box center [302, 183] width 17 height 5
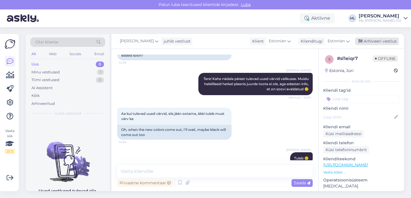
click at [383, 41] on div "Arhiveeri vestlus" at bounding box center [377, 41] width 44 height 8
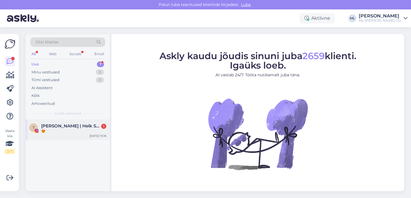
click at [73, 130] on div "😍" at bounding box center [73, 131] width 65 height 5
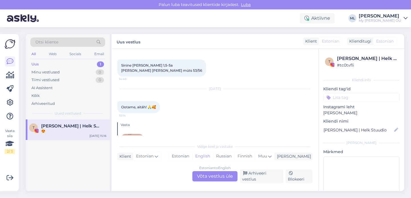
scroll to position [2622, 0]
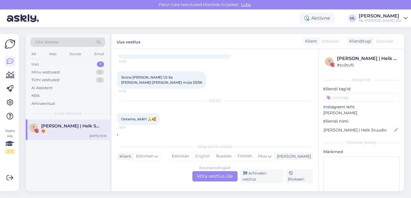
click at [137, 146] on img at bounding box center [132, 157] width 23 height 23
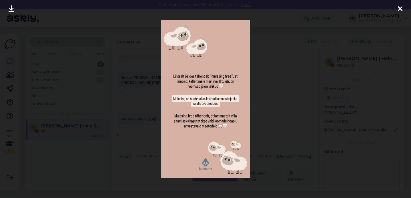
click at [399, 7] on icon at bounding box center [400, 8] width 5 height 7
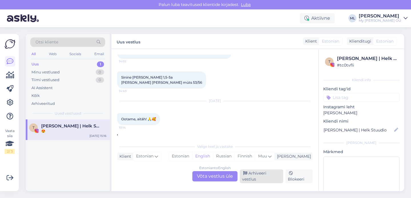
click at [265, 174] on div "Arhiveeri vestlus" at bounding box center [261, 177] width 43 height 14
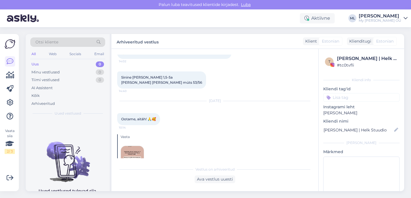
scroll to position [2603, 0]
